Goal: Transaction & Acquisition: Subscribe to service/newsletter

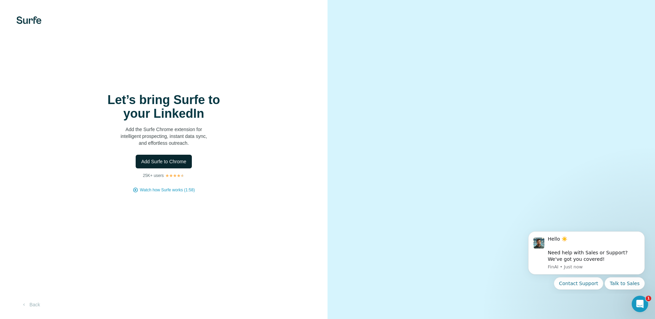
click at [167, 165] on button "Add Surfe to Chrome" at bounding box center [164, 162] width 56 height 14
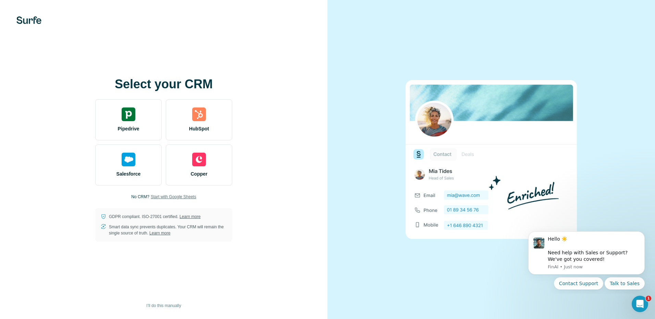
click at [173, 198] on span "Start with Google Sheets" at bounding box center [174, 197] width 46 height 6
